Goal: Navigation & Orientation: Find specific page/section

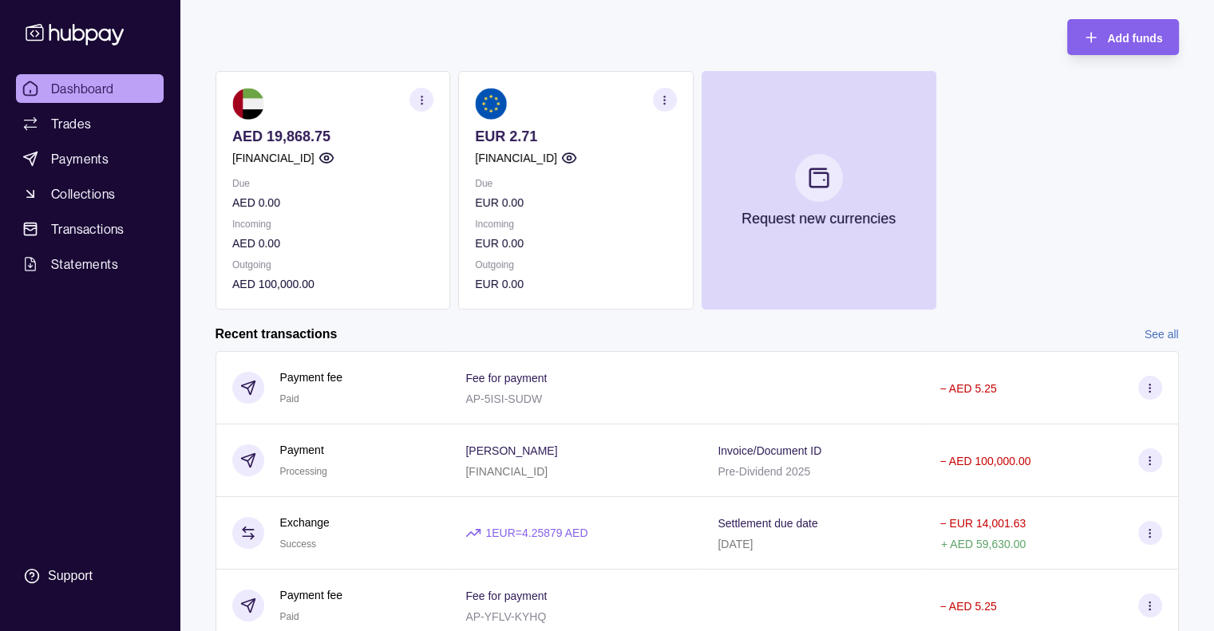
scroll to position [86, 0]
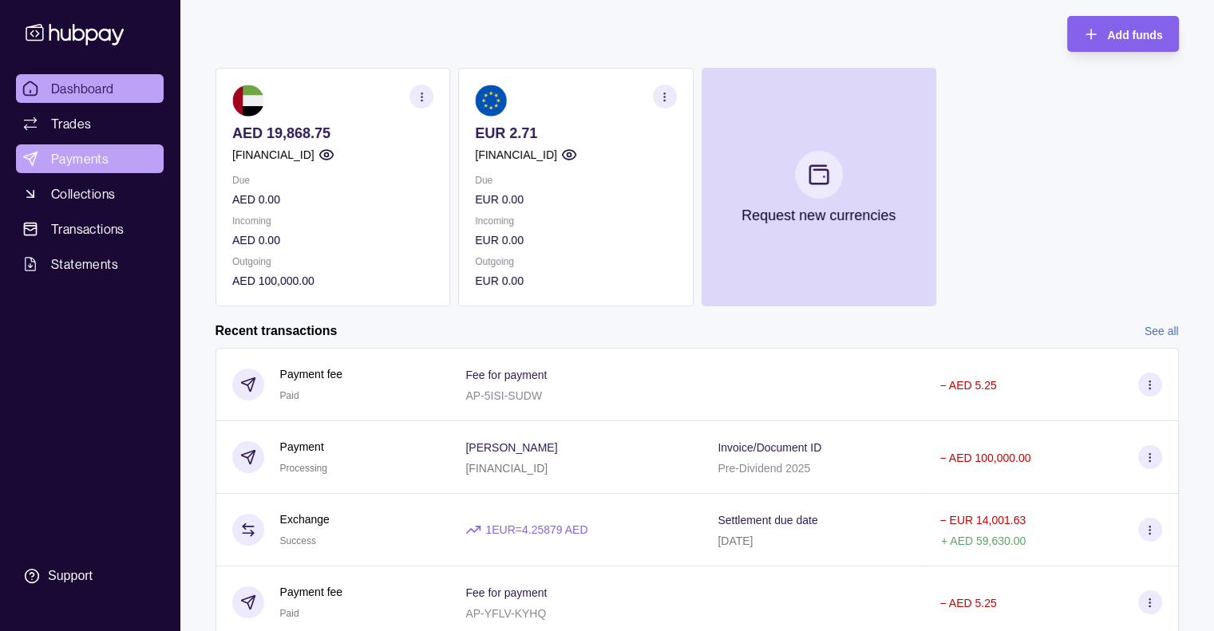
click at [93, 159] on span "Payments" at bounding box center [79, 158] width 57 height 19
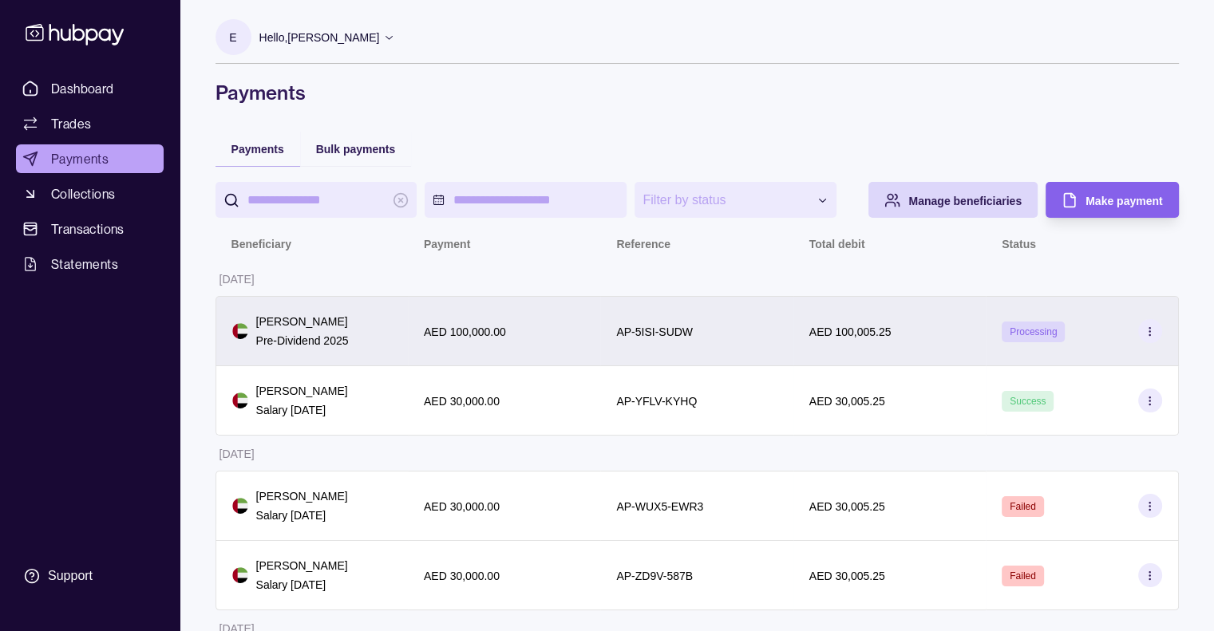
click at [1146, 331] on icon at bounding box center [1150, 332] width 12 height 12
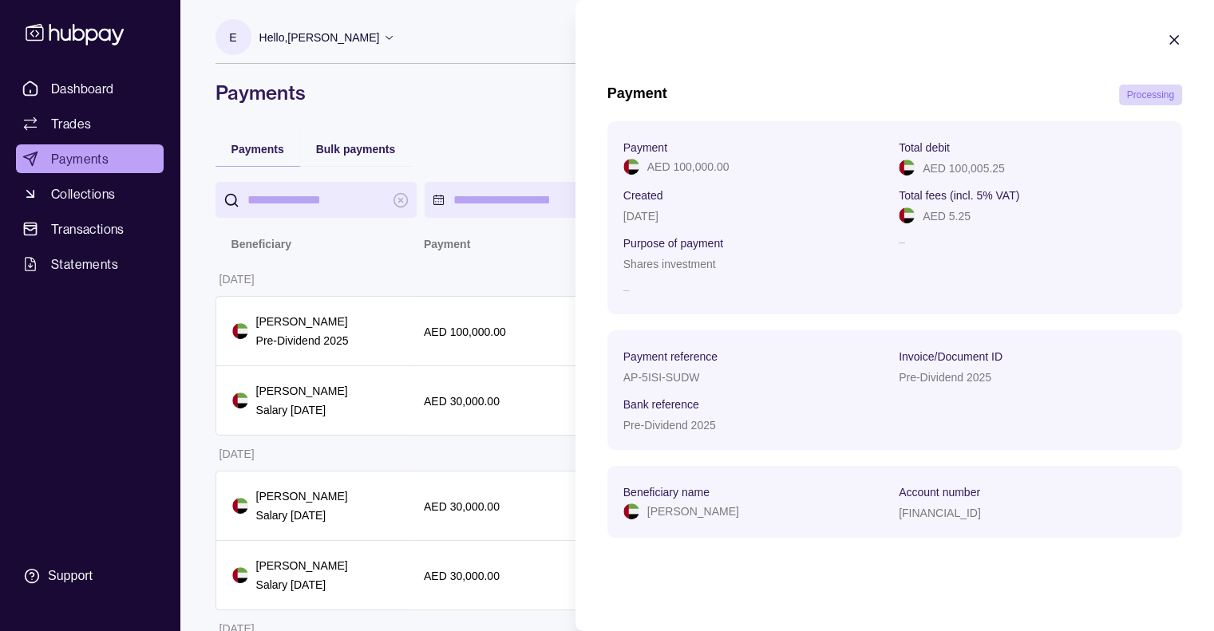
click at [1171, 41] on icon "button" at bounding box center [1174, 40] width 16 height 16
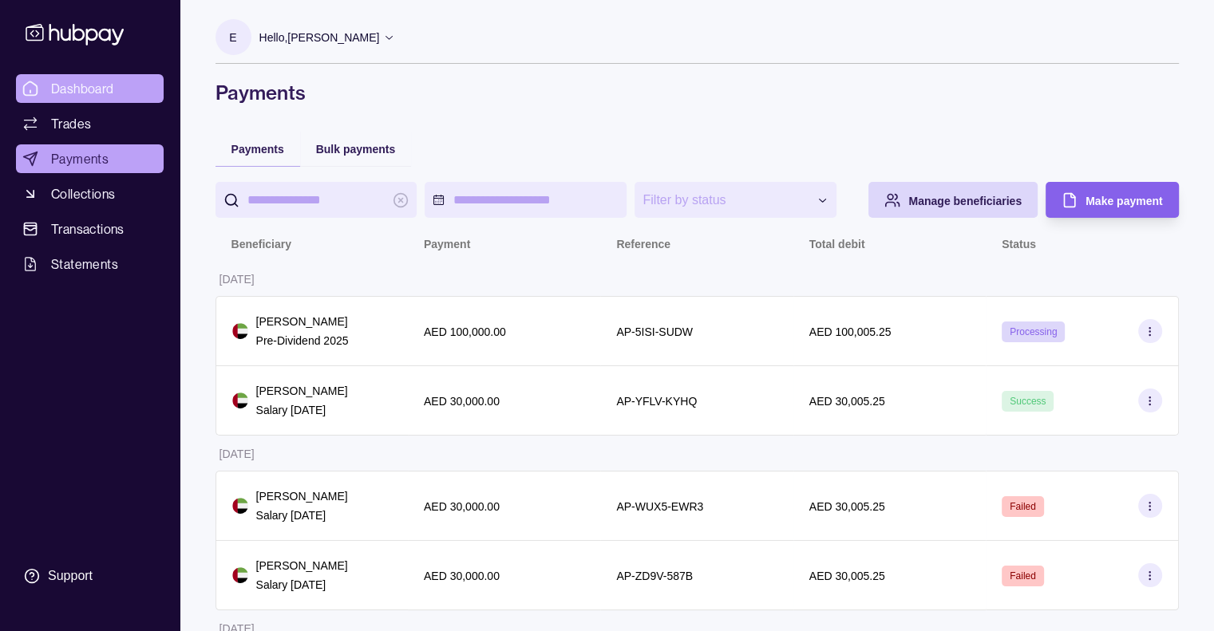
click at [103, 90] on span "Dashboard" at bounding box center [82, 88] width 63 height 19
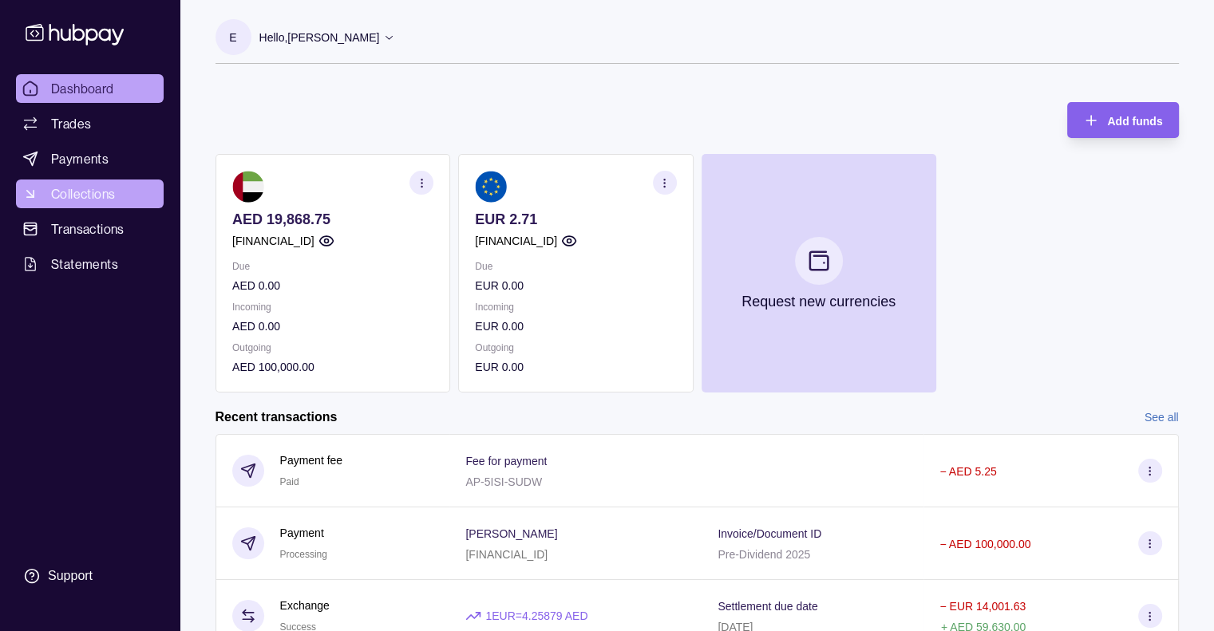
click at [85, 192] on span "Collections" at bounding box center [83, 193] width 64 height 19
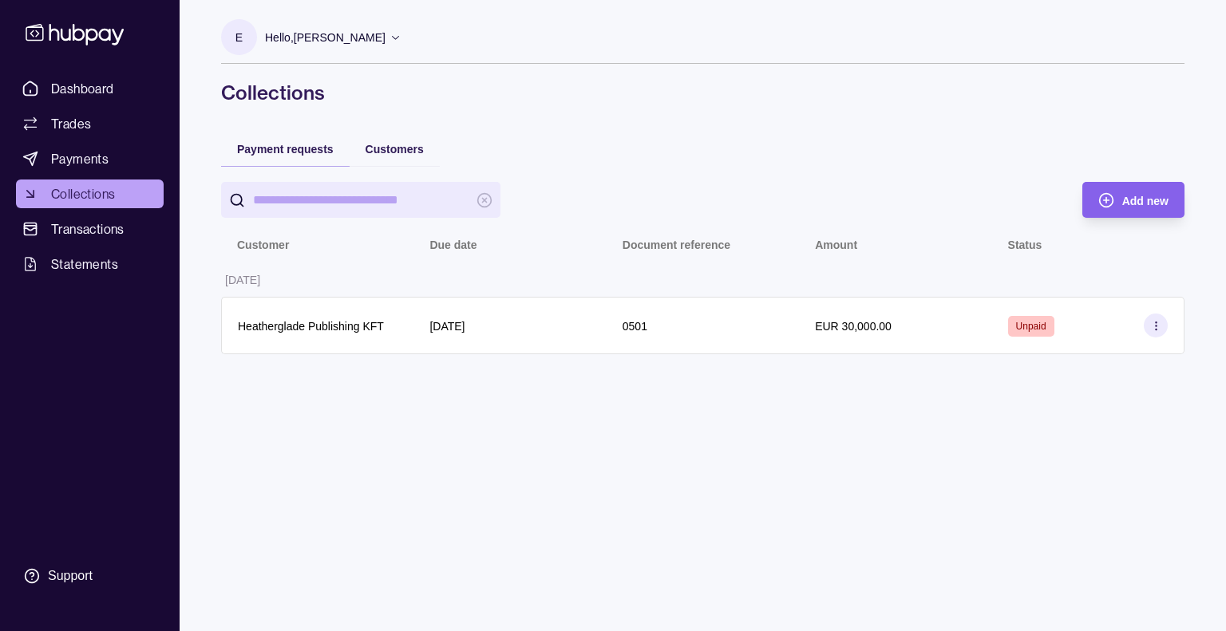
drag, startPoint x: 1225, startPoint y: 129, endPoint x: 1214, endPoint y: 117, distance: 15.8
click at [1214, 117] on div "Dashboard Trades Payments Collections Transactions Statements Support E Hello, …" at bounding box center [613, 315] width 1226 height 631
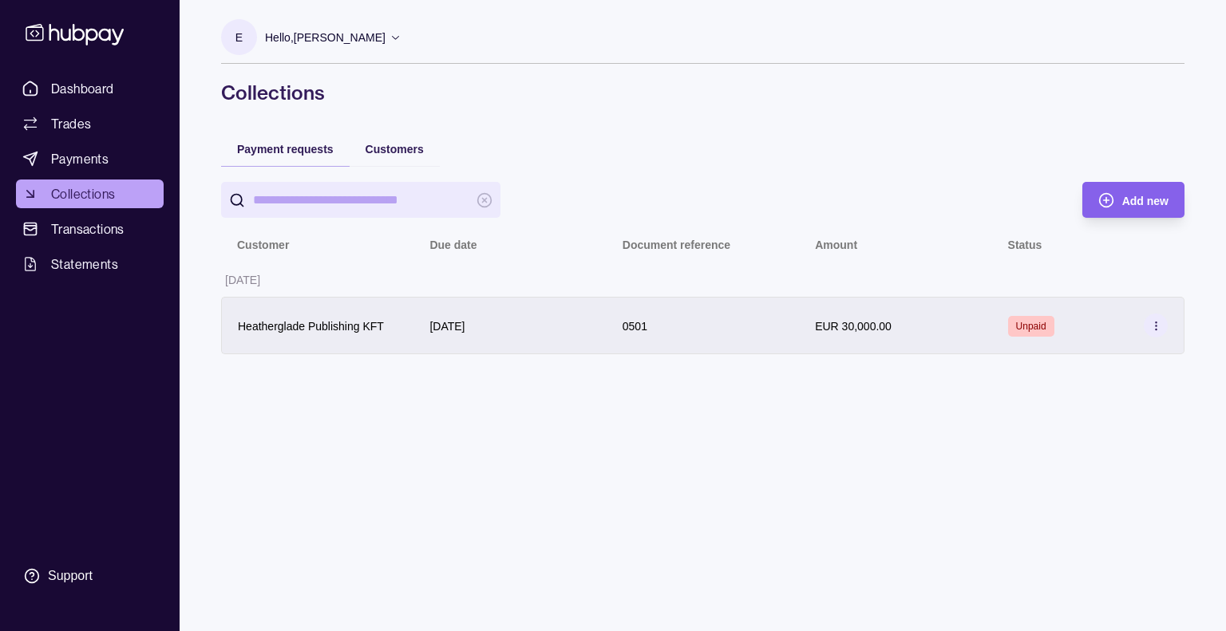
click at [1159, 324] on icon at bounding box center [1156, 326] width 12 height 12
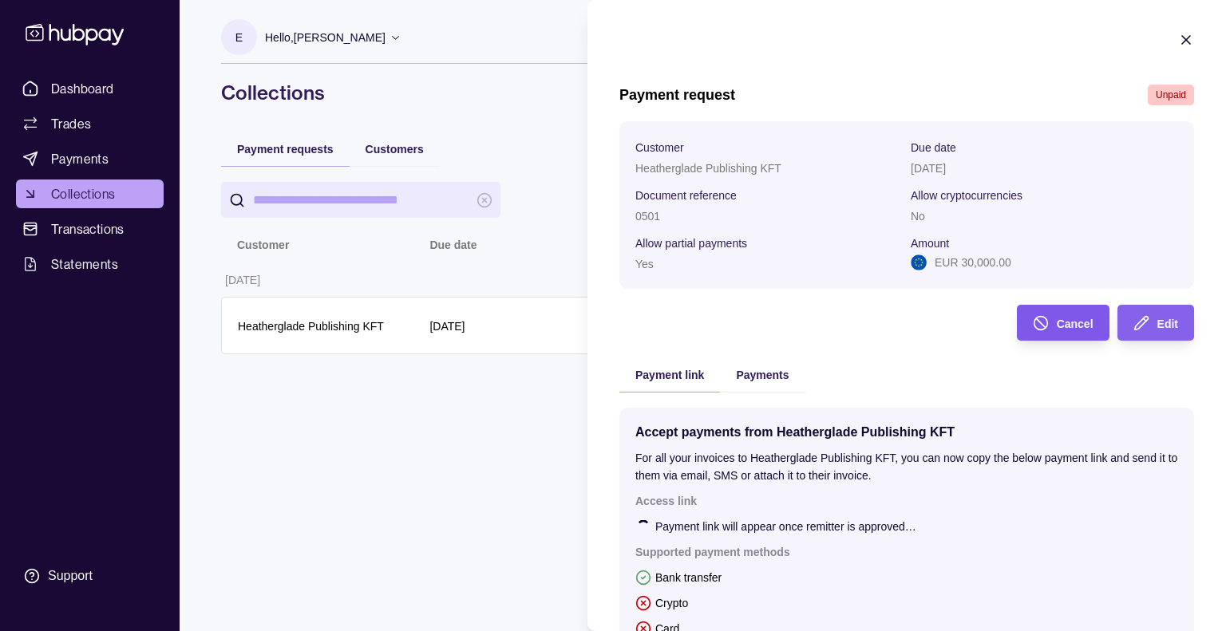
click at [1043, 326] on div "Cancel" at bounding box center [1051, 323] width 85 height 36
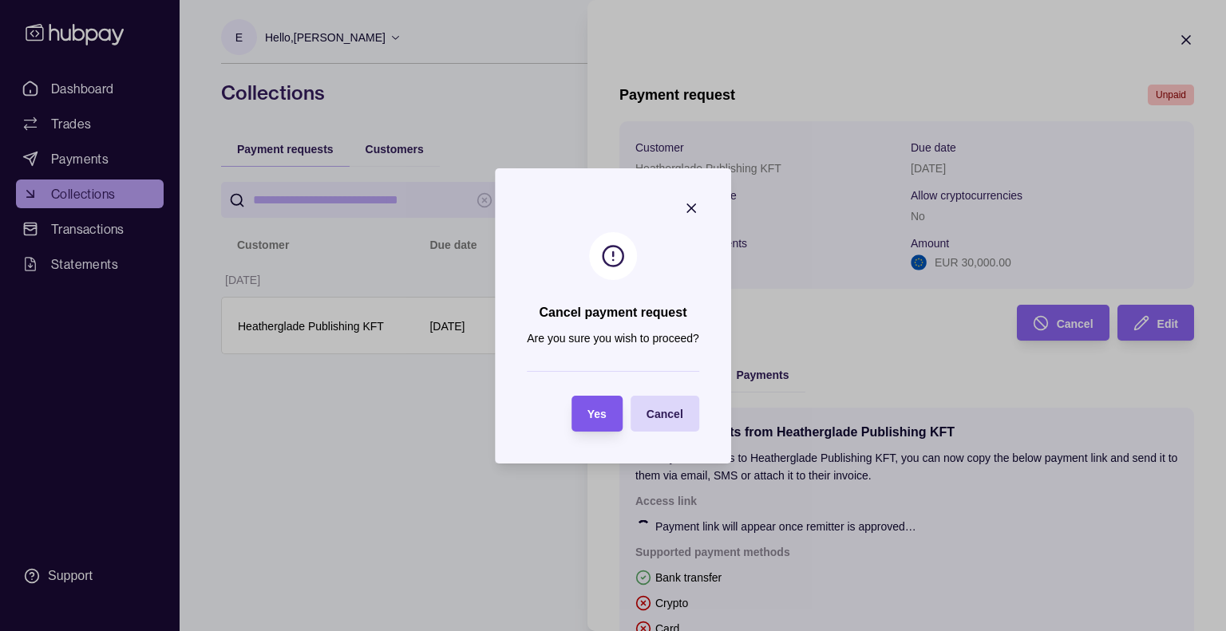
click at [602, 411] on span "Yes" at bounding box center [596, 414] width 19 height 13
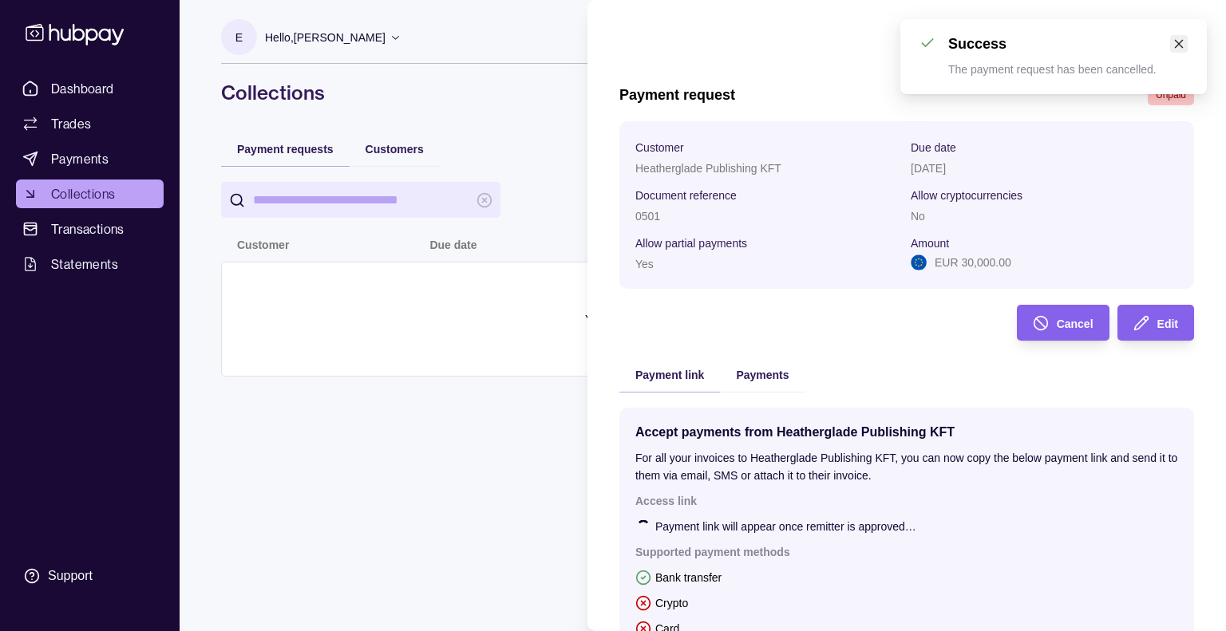
click at [1178, 45] on icon "close" at bounding box center [1178, 43] width 11 height 11
click at [1178, 45] on icon "button" at bounding box center [1186, 40] width 16 height 16
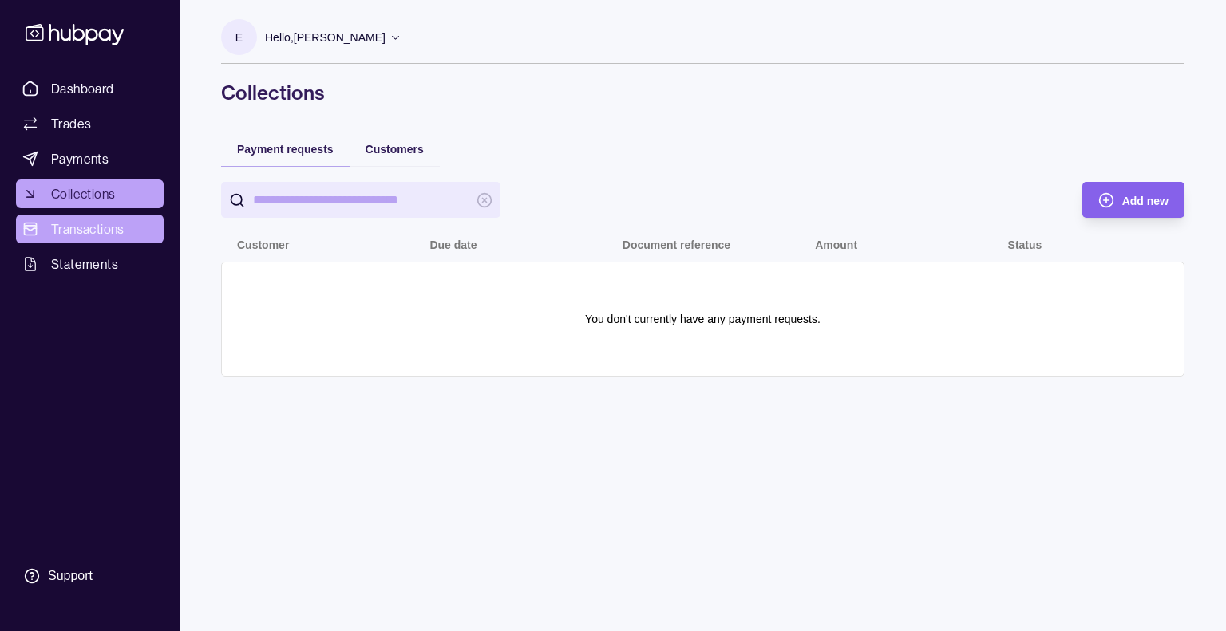
click at [65, 223] on span "Transactions" at bounding box center [87, 229] width 73 height 19
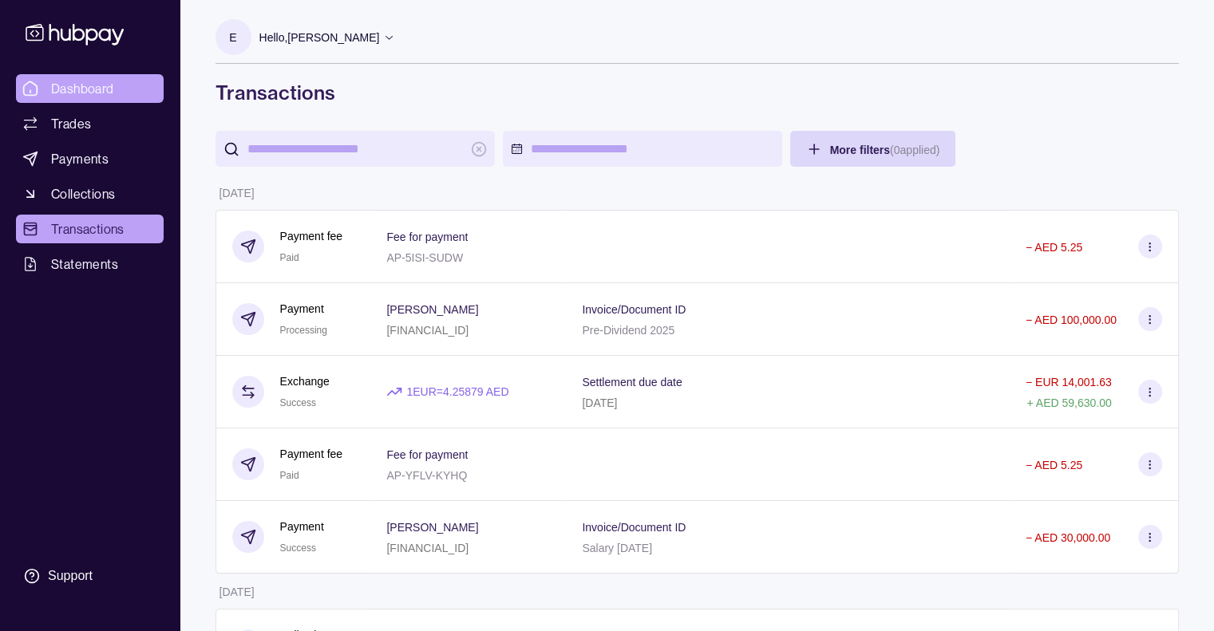
click at [99, 86] on span "Dashboard" at bounding box center [82, 88] width 63 height 19
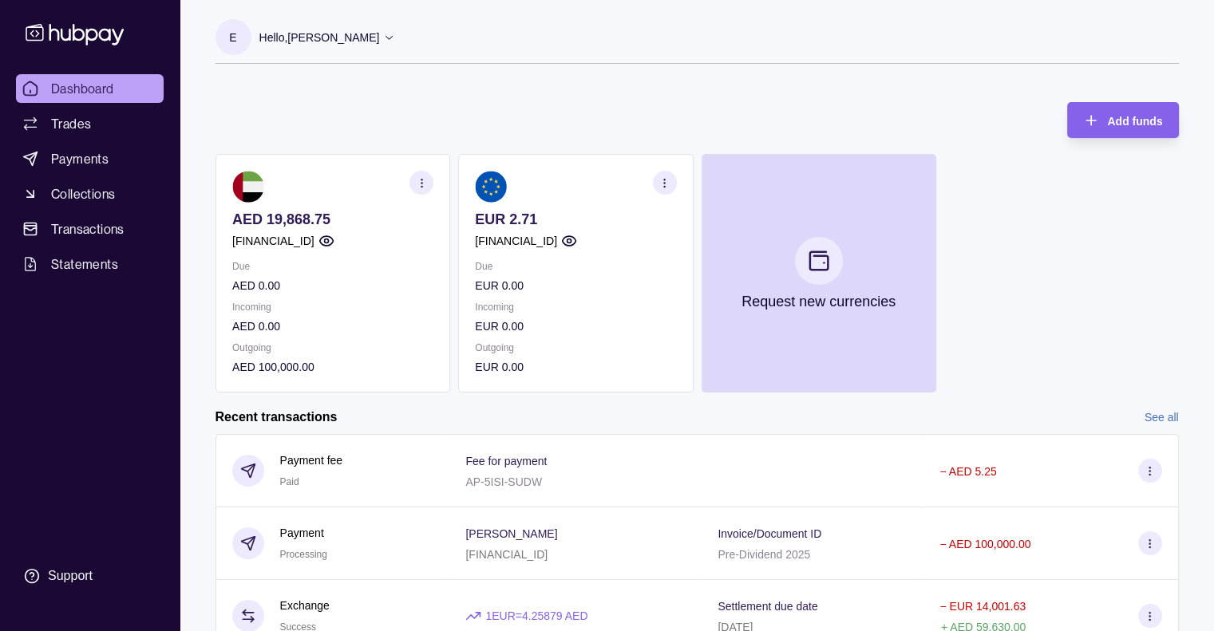
click at [51, 89] on span "Dashboard" at bounding box center [82, 88] width 63 height 19
